Goal: Task Accomplishment & Management: Complete application form

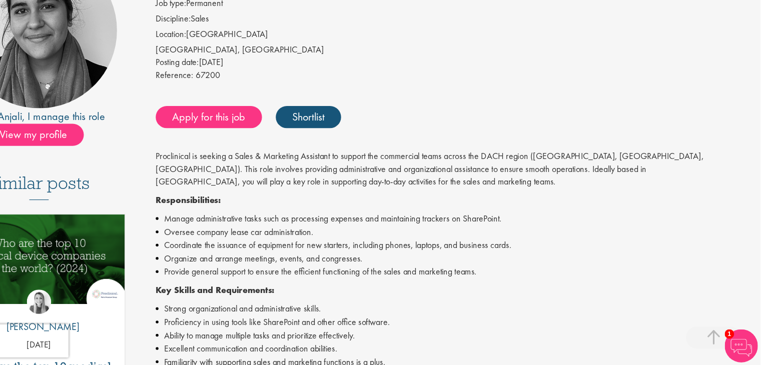
scroll to position [186, 0]
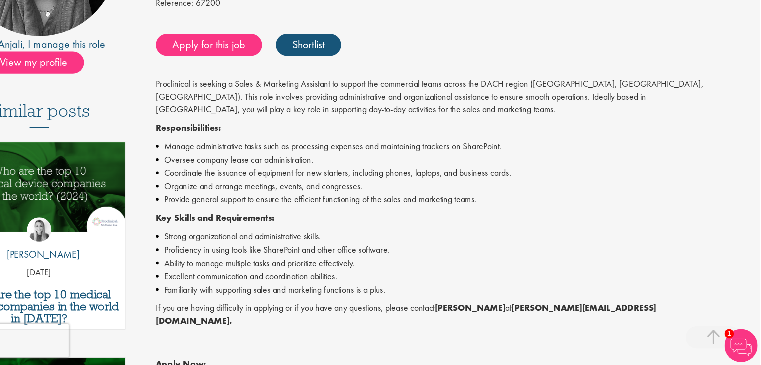
click at [296, 211] on li "Provide general support to ensure the efficient functioning of the sales and ma…" at bounding box center [475, 216] width 522 height 12
click at [282, 79] on link "Apply for this job" at bounding box center [262, 76] width 96 height 20
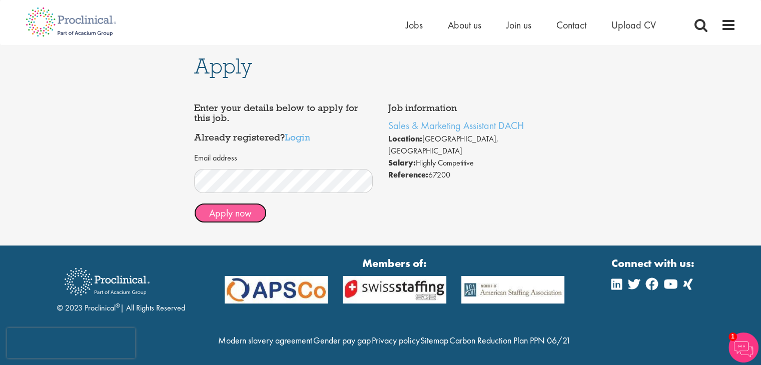
click at [240, 213] on button "Apply now" at bounding box center [230, 213] width 73 height 20
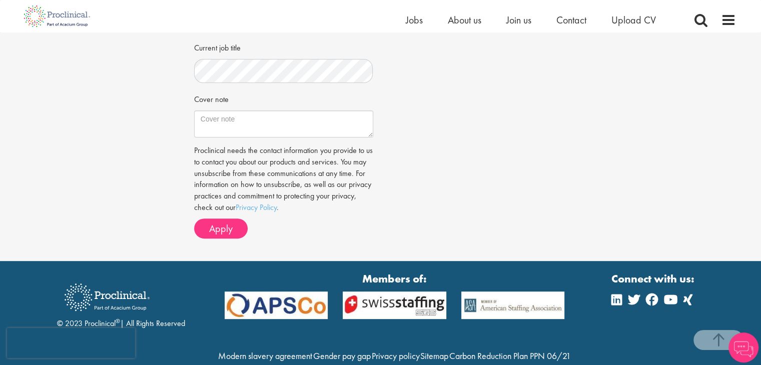
scroll to position [324, 0]
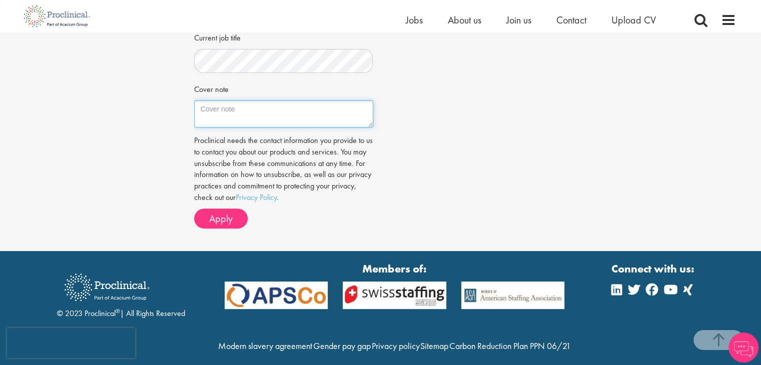
click at [321, 116] on textarea "Cover note" at bounding box center [283, 114] width 179 height 27
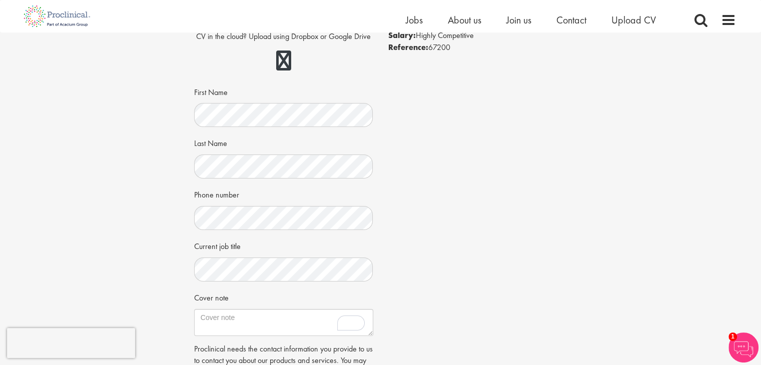
scroll to position [116, 0]
click at [424, 195] on div "Job information Sales & Marketing Assistant DACH Location: Frankfurt, Germany S…" at bounding box center [381, 207] width 388 height 474
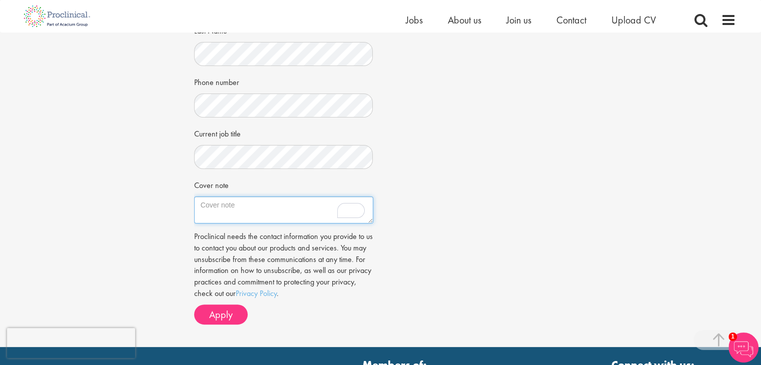
click at [254, 205] on textarea "Cover note" at bounding box center [283, 210] width 179 height 27
click at [274, 217] on textarea "Cover note" at bounding box center [283, 210] width 179 height 27
paste textarea "Dear Anjali, I am excited to apply for the Sales & Marketing Assistant position…"
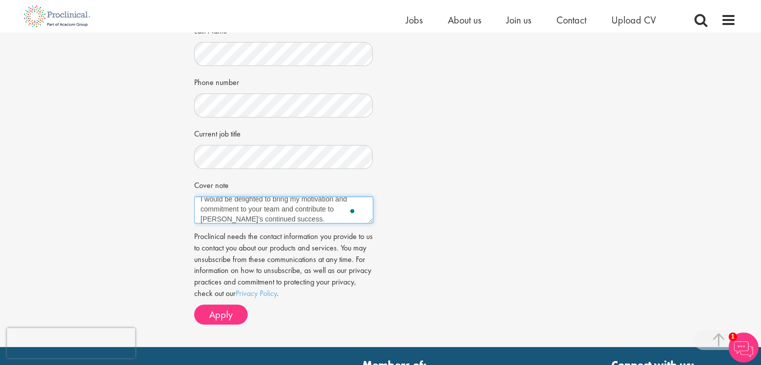
click at [371, 222] on textarea "Dear Anjali, I am excited to apply for the Sales & Marketing Assistant position…" at bounding box center [283, 210] width 179 height 27
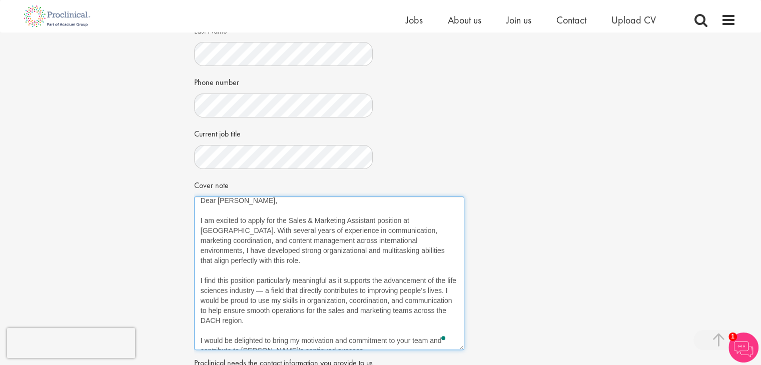
scroll to position [0, 0]
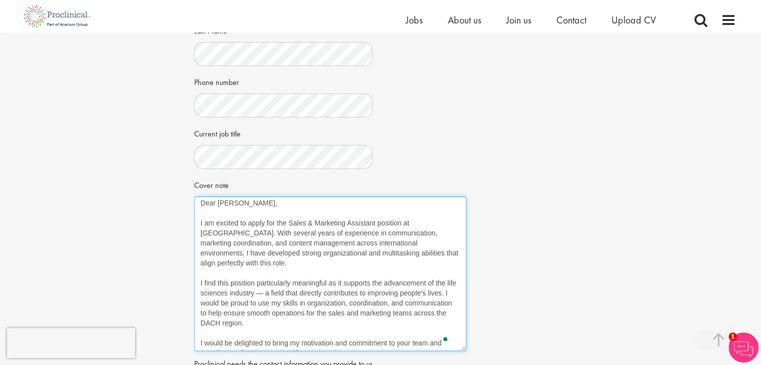
drag, startPoint x: 371, startPoint y: 222, endPoint x: 464, endPoint y: 350, distance: 158.3
click at [464, 350] on textarea "Dear Anjali, I am excited to apply for the Sales & Marketing Assistant position…" at bounding box center [330, 274] width 272 height 155
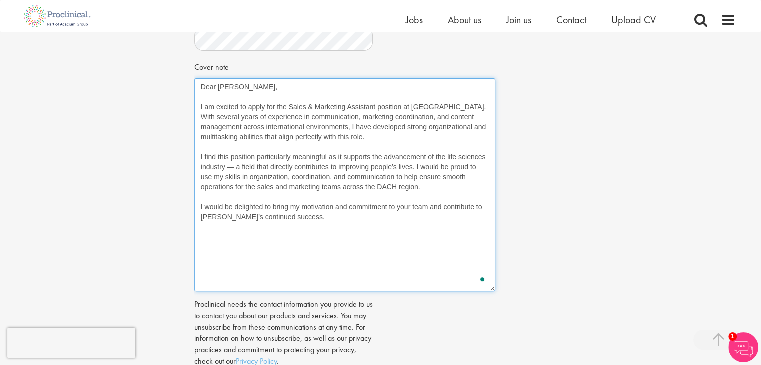
drag, startPoint x: 464, startPoint y: 232, endPoint x: 494, endPoint y: 292, distance: 66.5
click at [494, 292] on textarea "Dear Anjali, I am excited to apply for the Sales & Marketing Assistant position…" at bounding box center [344, 185] width 301 height 213
click at [413, 264] on textarea "Dear Anjali, I am excited to apply for the Sales & Marketing Assistant position…" at bounding box center [345, 186] width 302 height 214
click at [436, 106] on textarea "Dear Anjali, I am excited to apply for the Sales & Marketing Assistant position…" at bounding box center [345, 186] width 302 height 214
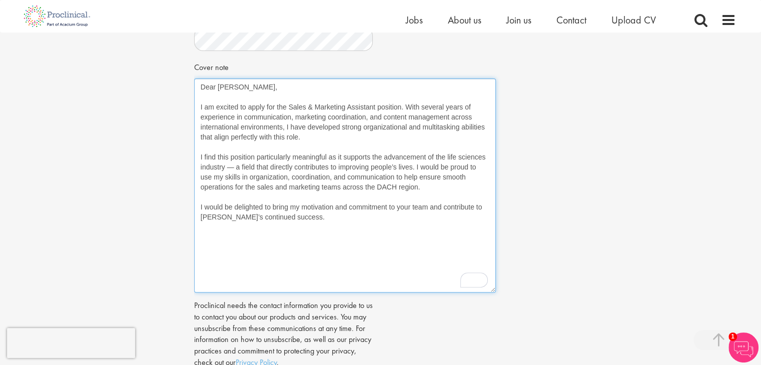
drag, startPoint x: 369, startPoint y: 115, endPoint x: 450, endPoint y: 118, distance: 81.1
click at [450, 118] on textarea "Dear Anjali, I am excited to apply for the Sales & Marketing Assistant position…" at bounding box center [345, 186] width 302 height 214
click at [235, 167] on textarea "Dear Anjali, I am excited to apply for the Sales & Marketing Assistant position…" at bounding box center [345, 186] width 302 height 214
drag, startPoint x: 373, startPoint y: 155, endPoint x: 224, endPoint y: 167, distance: 149.6
click at [224, 167] on textarea "Dear Anjali, I am excited to apply for the Sales & Marketing Assistant position…" at bounding box center [345, 186] width 302 height 214
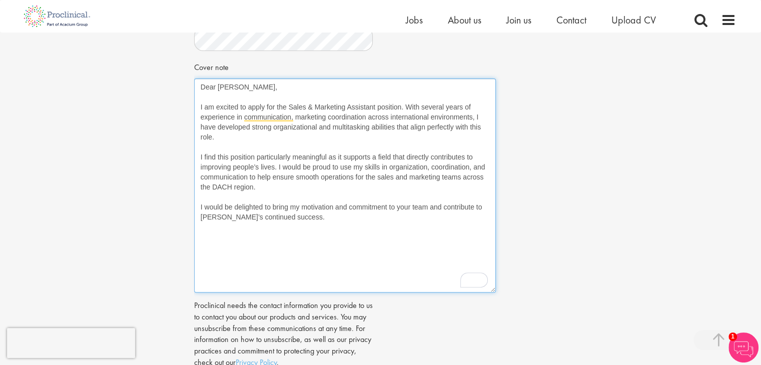
drag, startPoint x: 278, startPoint y: 166, endPoint x: 281, endPoint y: 187, distance: 20.7
click at [281, 187] on textarea "Dear Anjali, I am excited to apply for the Sales & Marketing Assistant position…" at bounding box center [345, 186] width 302 height 214
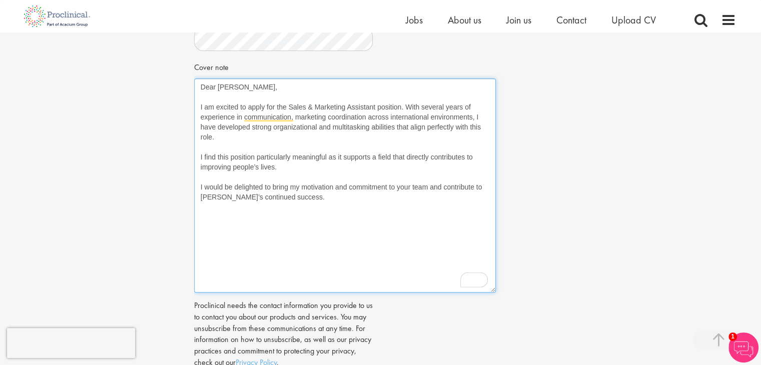
click at [286, 216] on textarea "Dear Anjali, I am excited to apply for the Sales & Marketing Assistant position…" at bounding box center [345, 186] width 302 height 214
type textarea "Dear Anjali, I am excited to apply for the Sales & Marketing Assistant position…"
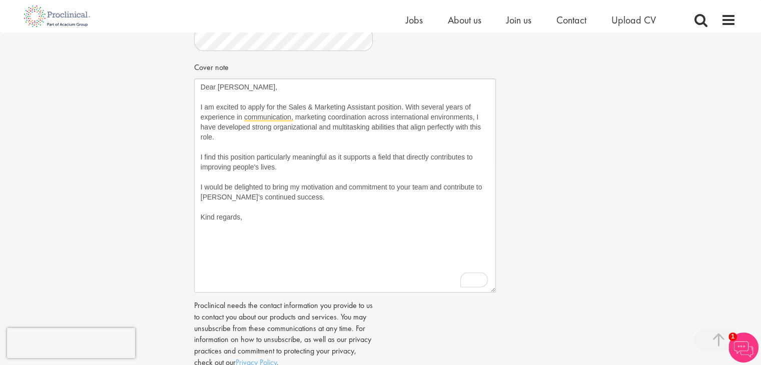
click at [506, 209] on div "Job information Sales & Marketing Assistant DACH Location: Frankfurt, Germany S…" at bounding box center [381, 71] width 388 height 662
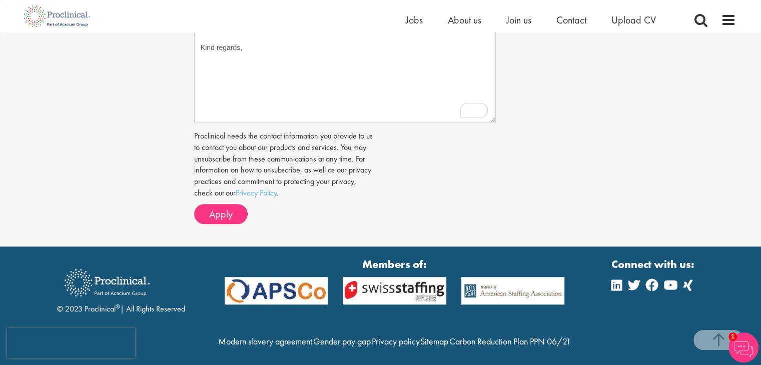
scroll to position [516, 0]
click at [226, 217] on span "Apply" at bounding box center [221, 213] width 24 height 13
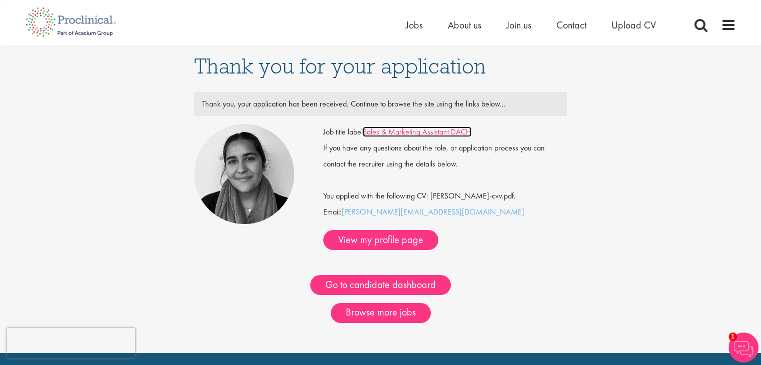
click at [399, 128] on link "Sales & Marketing Assistant DACH" at bounding box center [417, 132] width 109 height 11
drag, startPoint x: 341, startPoint y: 219, endPoint x: 428, endPoint y: 218, distance: 86.6
click at [428, 218] on div "Job title label Sales & Marketing Assistant DACH If you have any questions abou…" at bounding box center [445, 187] width 244 height 126
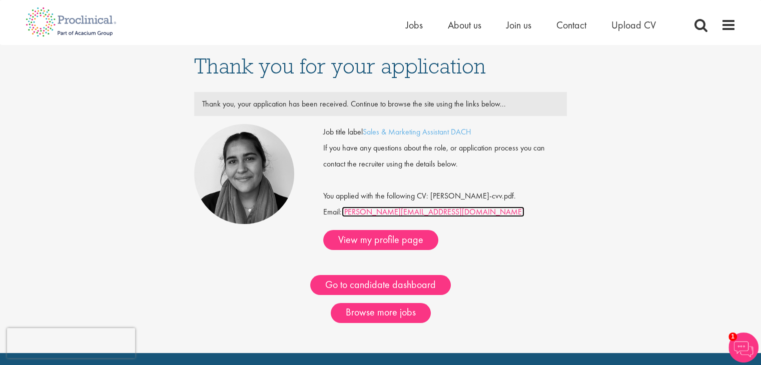
copy div "a.parbhu@proclinical.com"
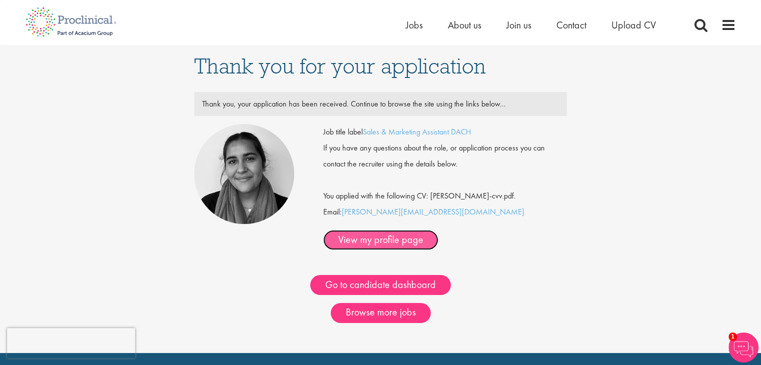
click at [438, 232] on link "View my profile page" at bounding box center [380, 240] width 115 height 20
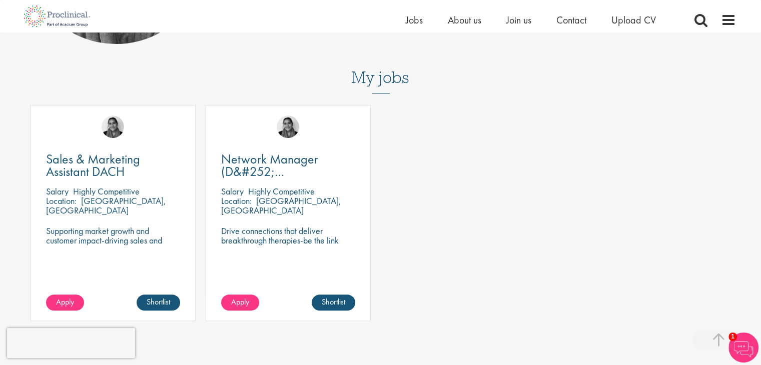
scroll to position [250, 0]
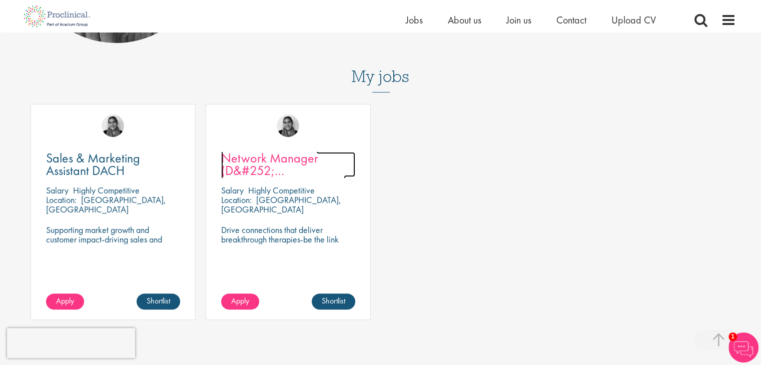
click at [275, 158] on span "Network Manager (D&#252;[GEOGRAPHIC_DATA])" at bounding box center [283, 171] width 125 height 42
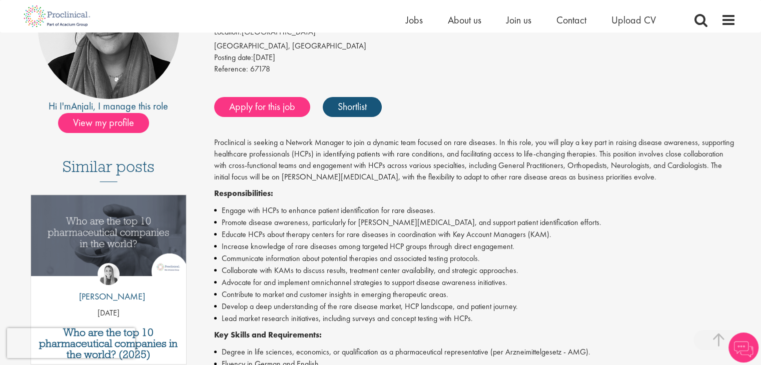
scroll to position [192, 0]
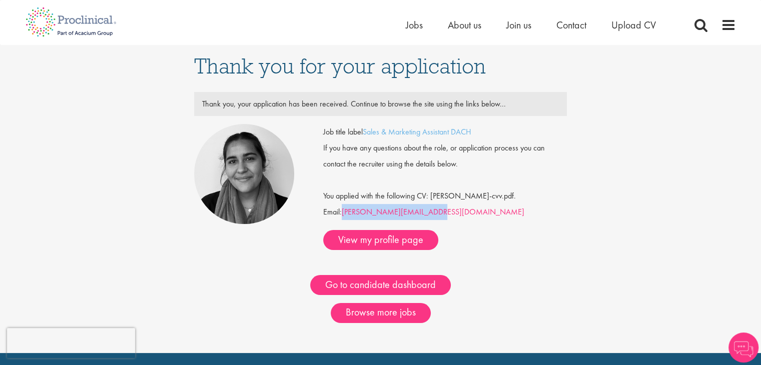
drag, startPoint x: 426, startPoint y: 217, endPoint x: 344, endPoint y: 221, distance: 81.7
click at [344, 221] on div "Job title label Sales & Marketing Assistant DACH If you have any questions abou…" at bounding box center [445, 187] width 244 height 126
copy link "[PERSON_NAME][EMAIL_ADDRESS][DOMAIN_NAME]"
